Goal: Task Accomplishment & Management: Use online tool/utility

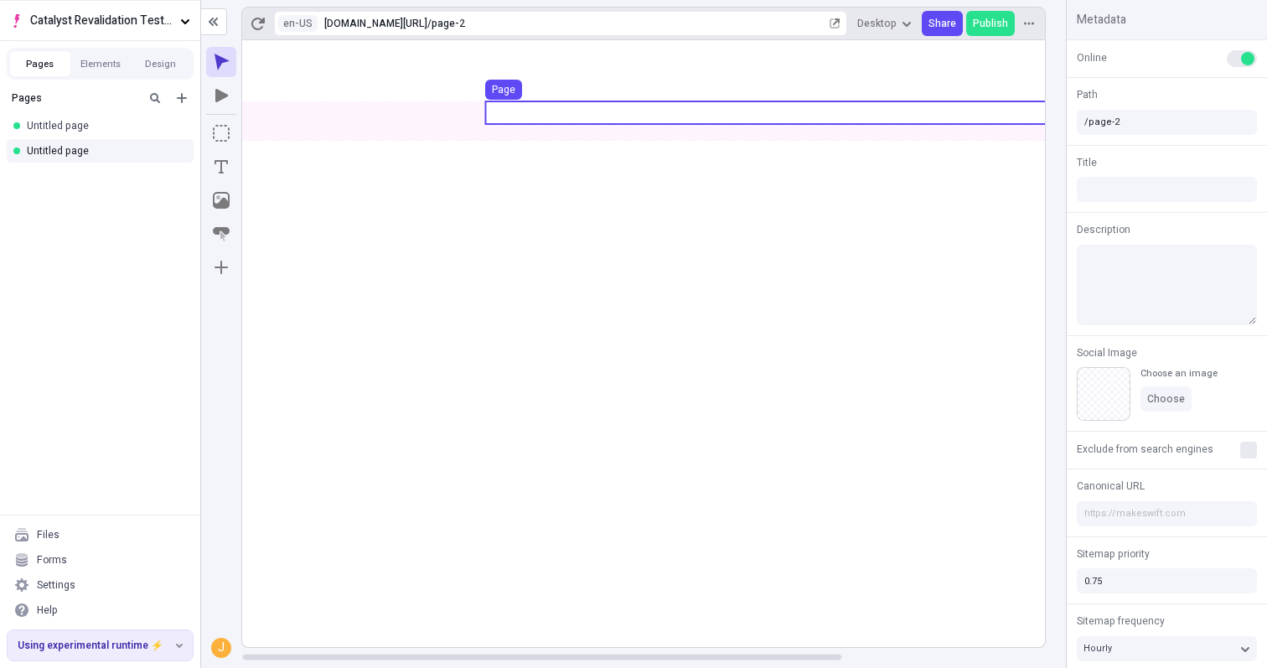
click at [540, 112] on use at bounding box center [778, 112] width 587 height 23
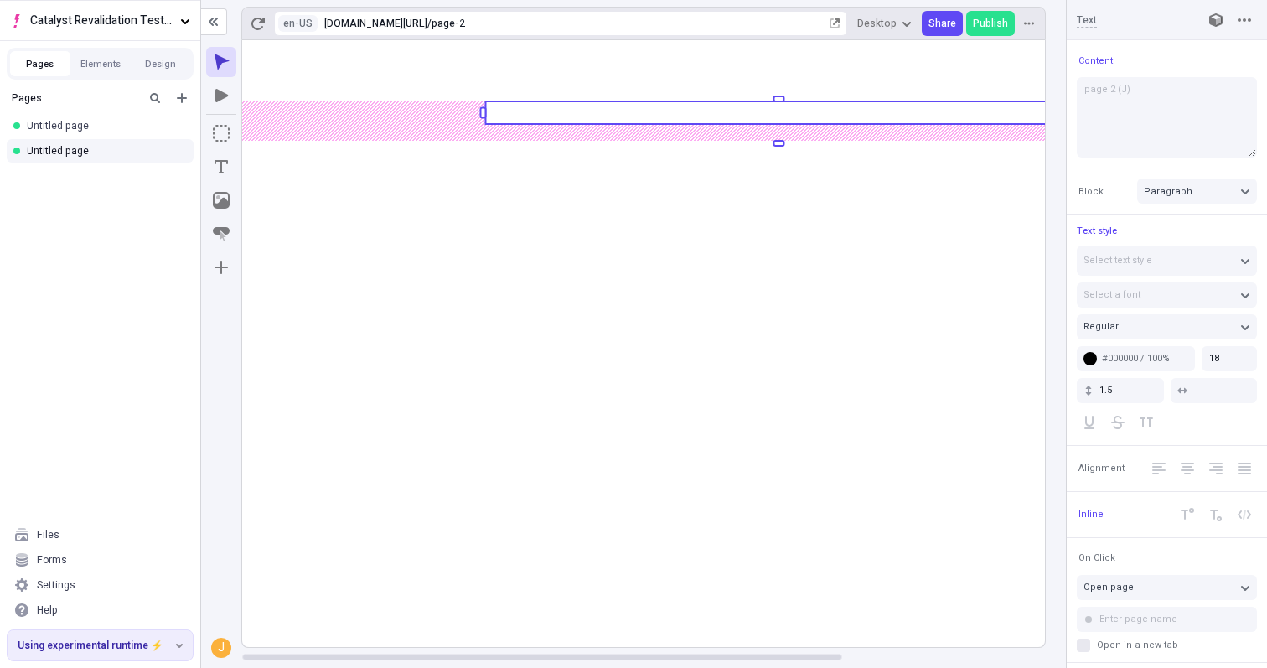
click at [545, 113] on rect at bounding box center [778, 112] width 587 height 23
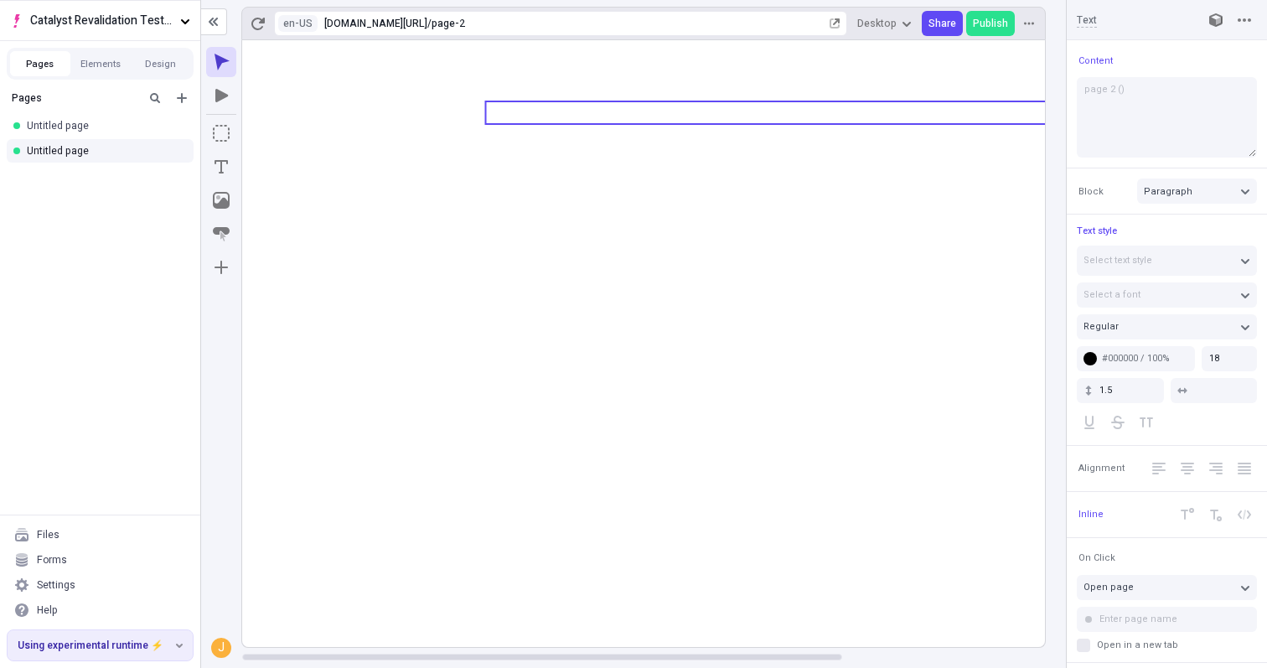
type textarea "page 2 (K)"
click at [838, 587] on icon at bounding box center [778, 343] width 1073 height 607
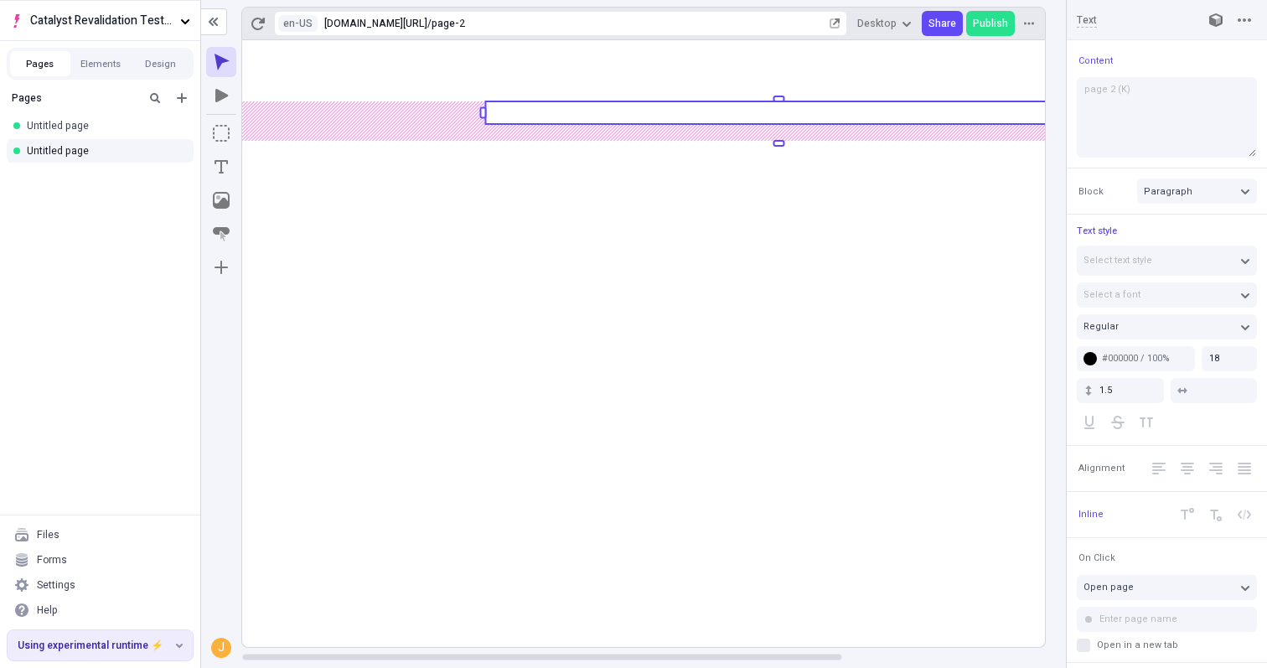
click at [840, 601] on rect at bounding box center [778, 343] width 1073 height 607
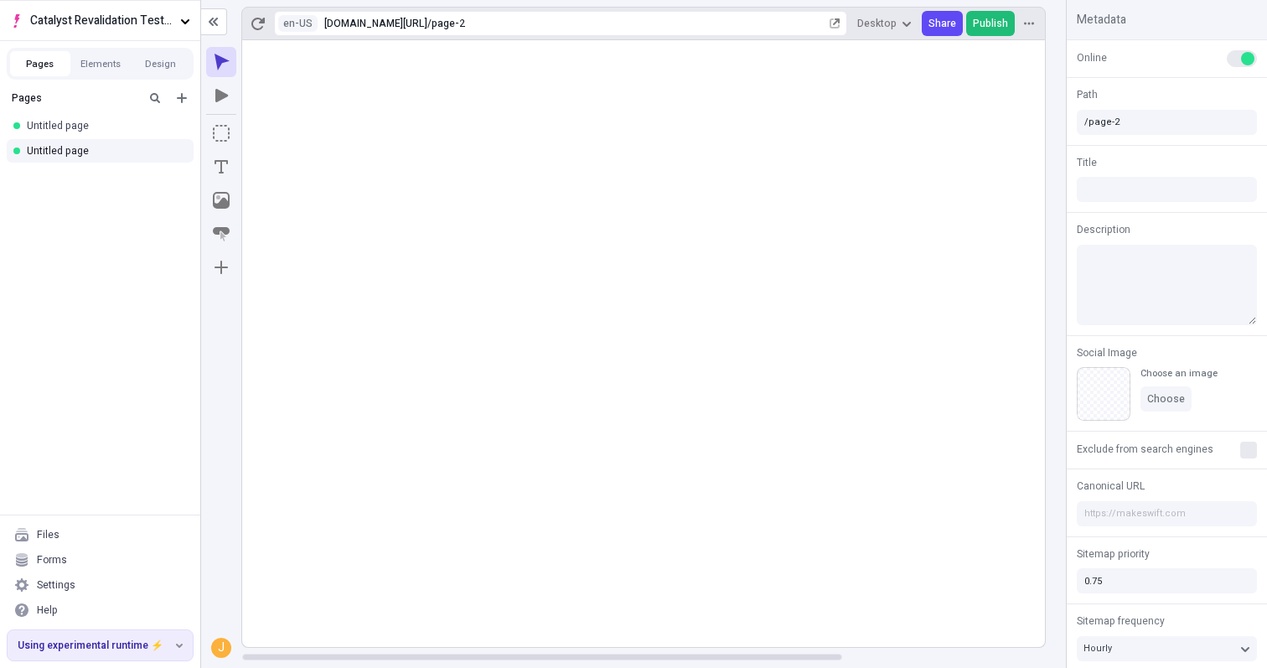
click at [994, 30] on span "Publish" at bounding box center [990, 23] width 35 height 13
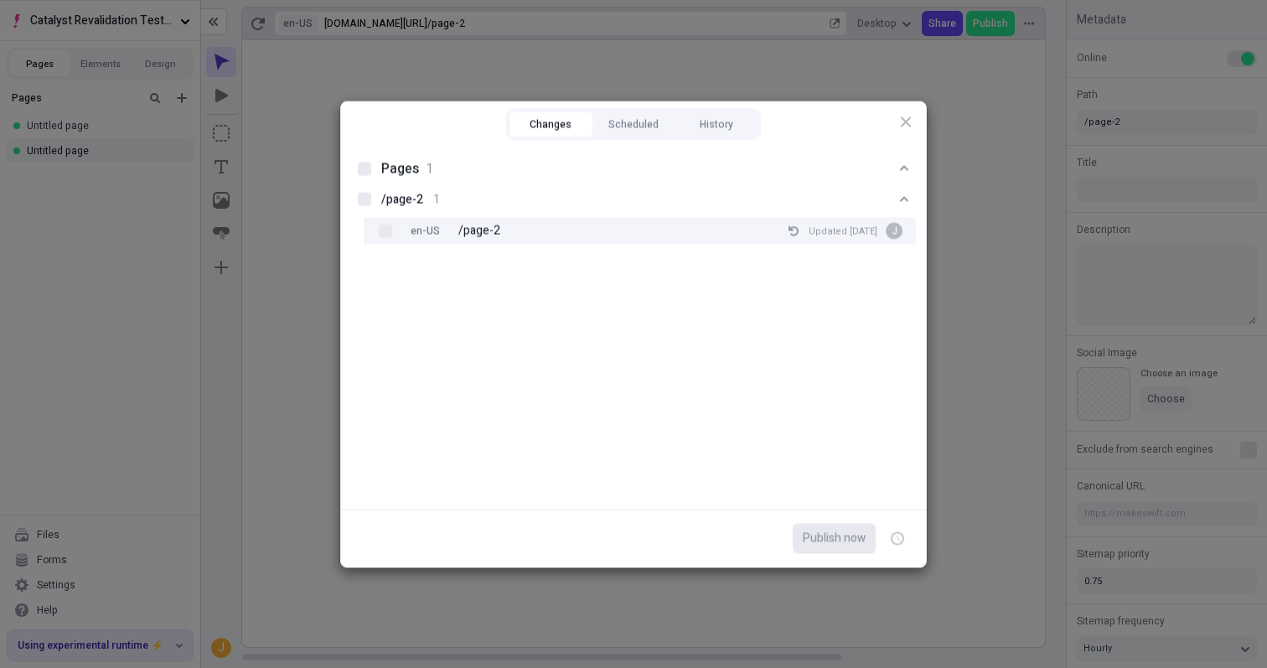
click at [618, 220] on div "en-US /page-2 Updated [DATE] J" at bounding box center [654, 230] width 524 height 27
checkbox input "true"
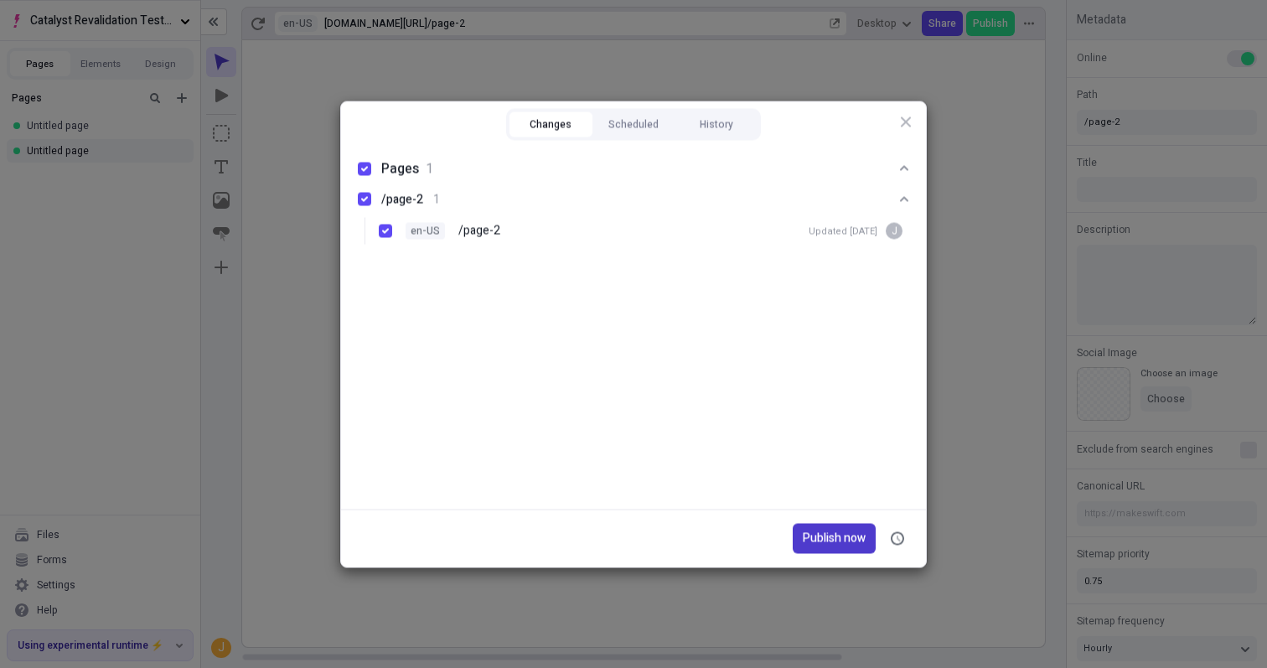
click at [833, 536] on span "Publish now" at bounding box center [834, 538] width 63 height 18
